Goal: Navigation & Orientation: Find specific page/section

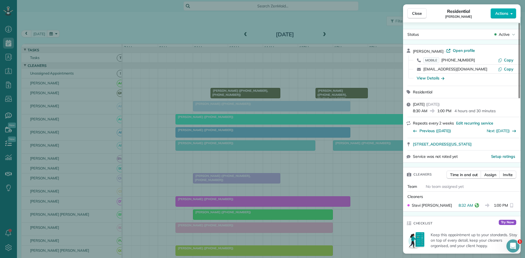
drag, startPoint x: 418, startPoint y: 15, endPoint x: 356, endPoint y: 60, distance: 76.8
click at [418, 15] on span "Close" at bounding box center [417, 13] width 10 height 5
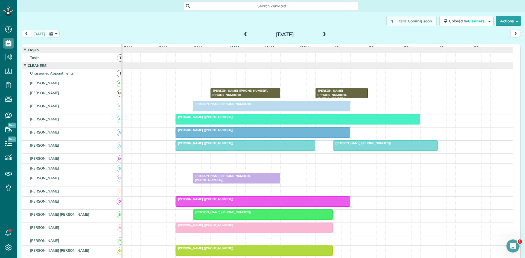
click at [277, 145] on div "[PERSON_NAME] ([PHONE_NUMBER])" at bounding box center [245, 143] width 136 height 4
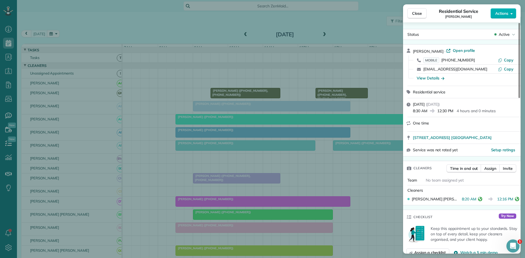
click at [230, 157] on div "Close Residential Service [PERSON_NAME] Actions Status Active [PERSON_NAME] · O…" at bounding box center [262, 129] width 525 height 258
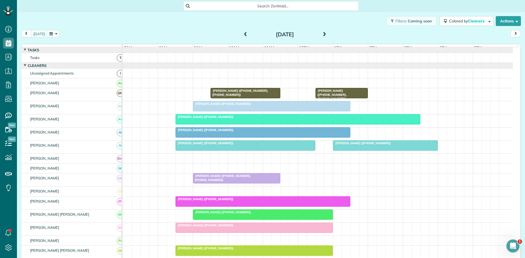
click at [358, 151] on div at bounding box center [385, 146] width 104 height 10
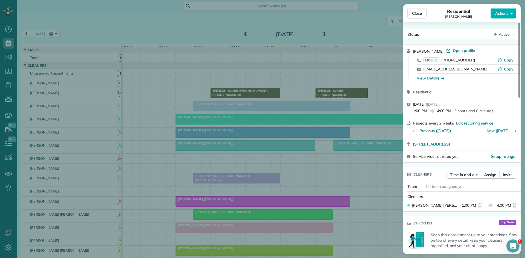
click at [329, 171] on div "Close Residential [PERSON_NAME] Actions Status Active [PERSON_NAME] · Open prof…" at bounding box center [262, 129] width 525 height 258
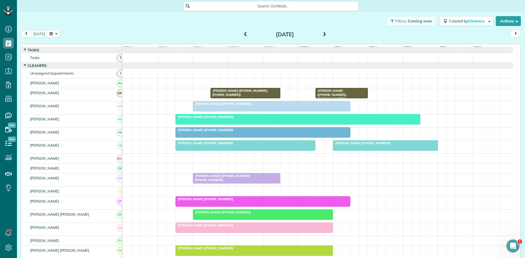
click at [222, 183] on div at bounding box center [236, 179] width 87 height 10
